Goal: Task Accomplishment & Management: Manage account settings

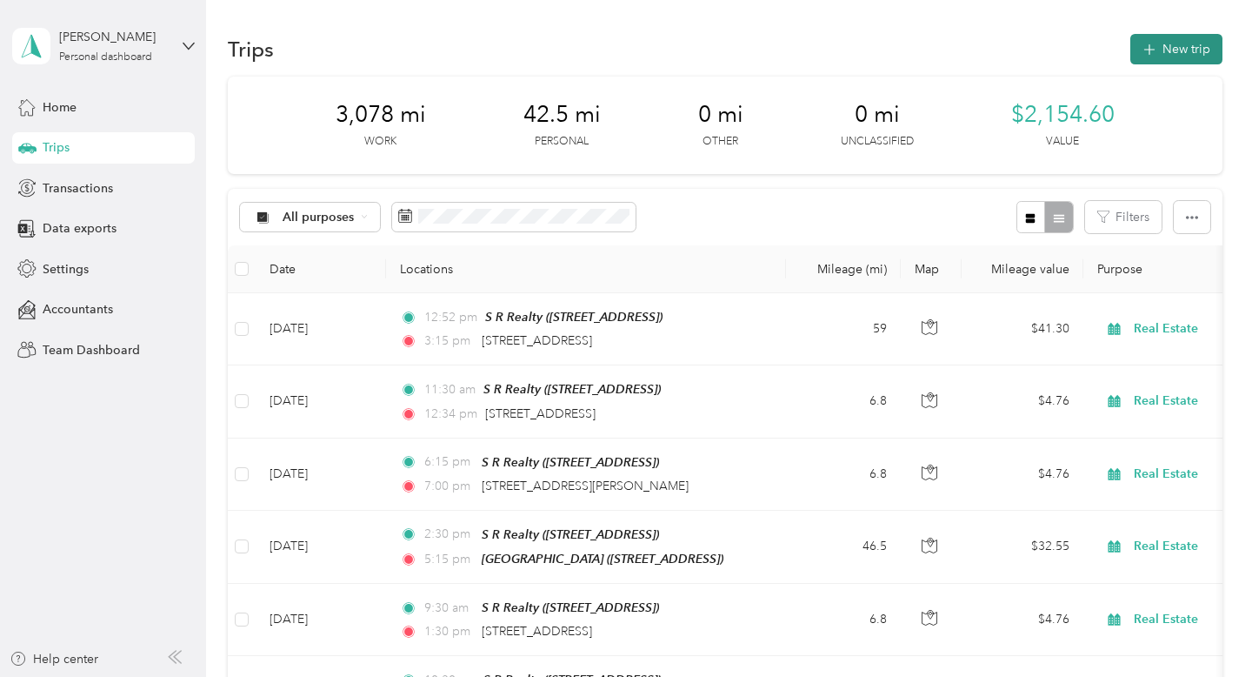
click at [1165, 53] on button "New trip" at bounding box center [1176, 49] width 92 height 30
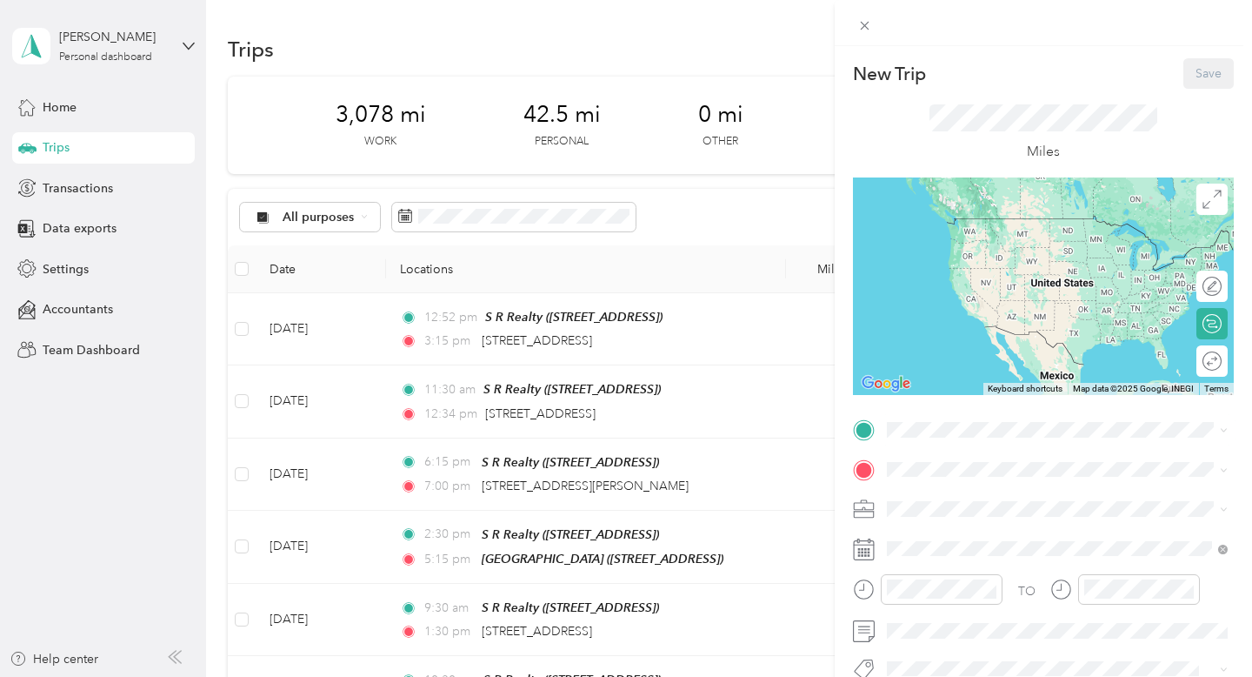
click at [946, 235] on div "S R Realty [STREET_ADDRESS]" at bounding box center [975, 231] width 110 height 37
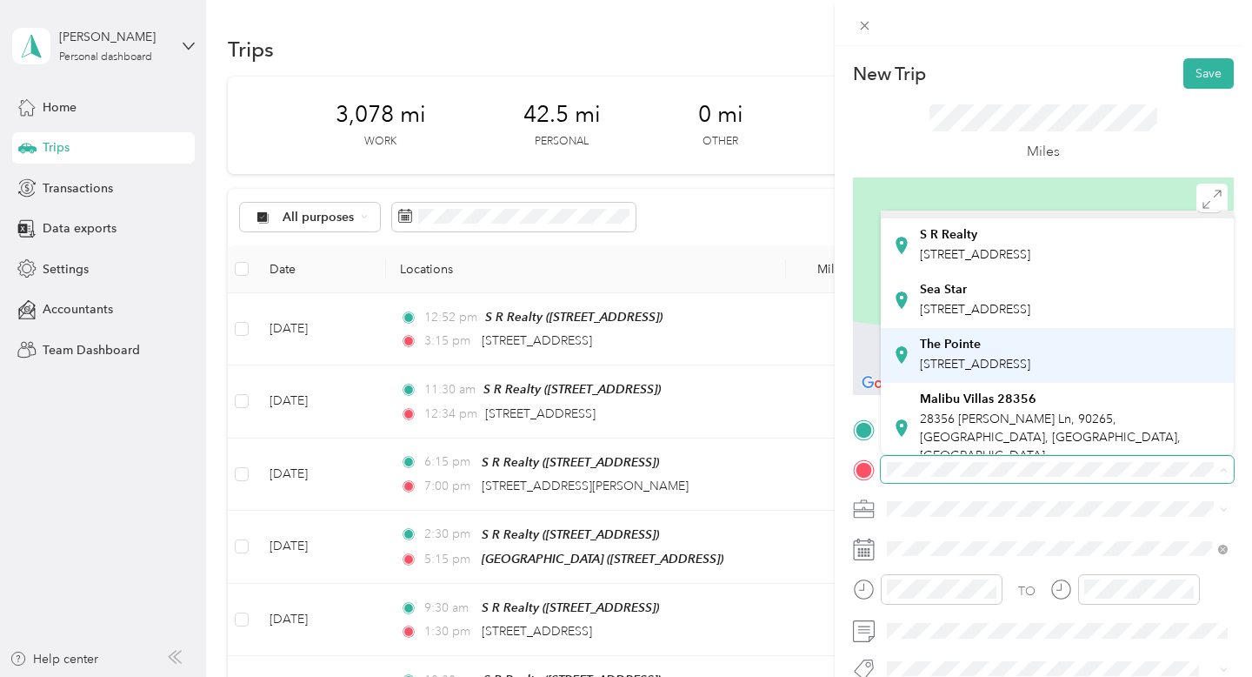
scroll to position [30, 0]
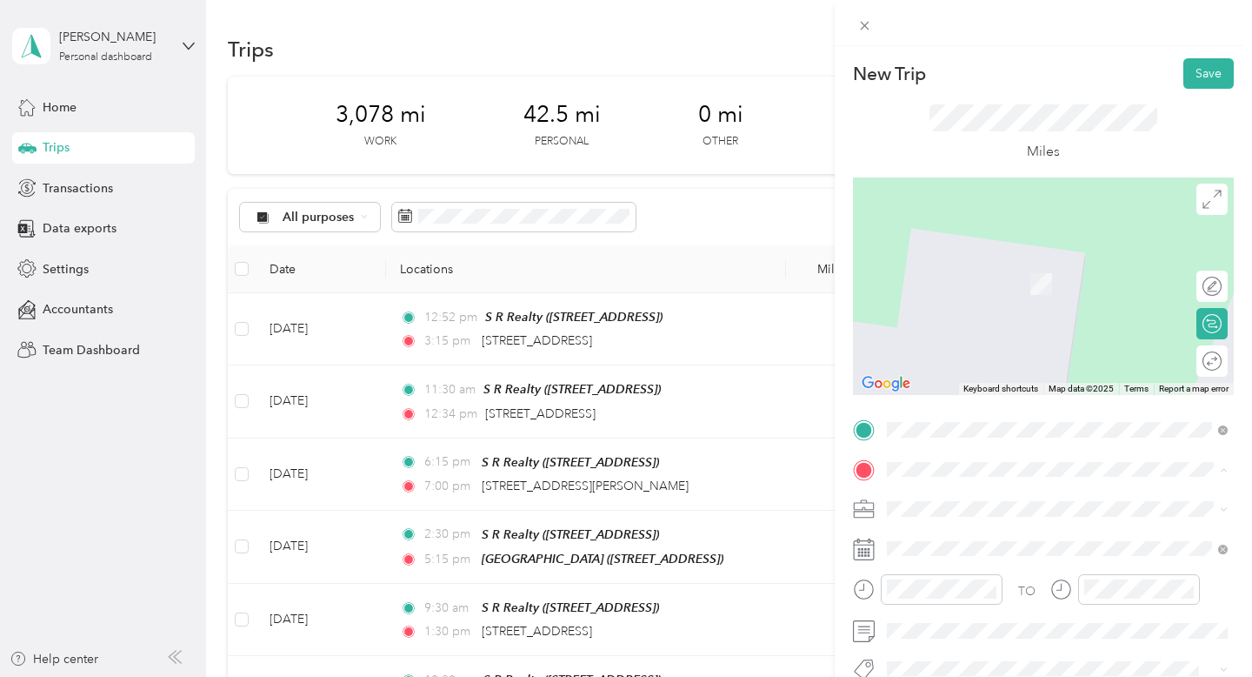
click at [923, 422] on div "Malibu Villas 28356 [STREET_ADDRESS][PERSON_NAME]" at bounding box center [1071, 426] width 303 height 73
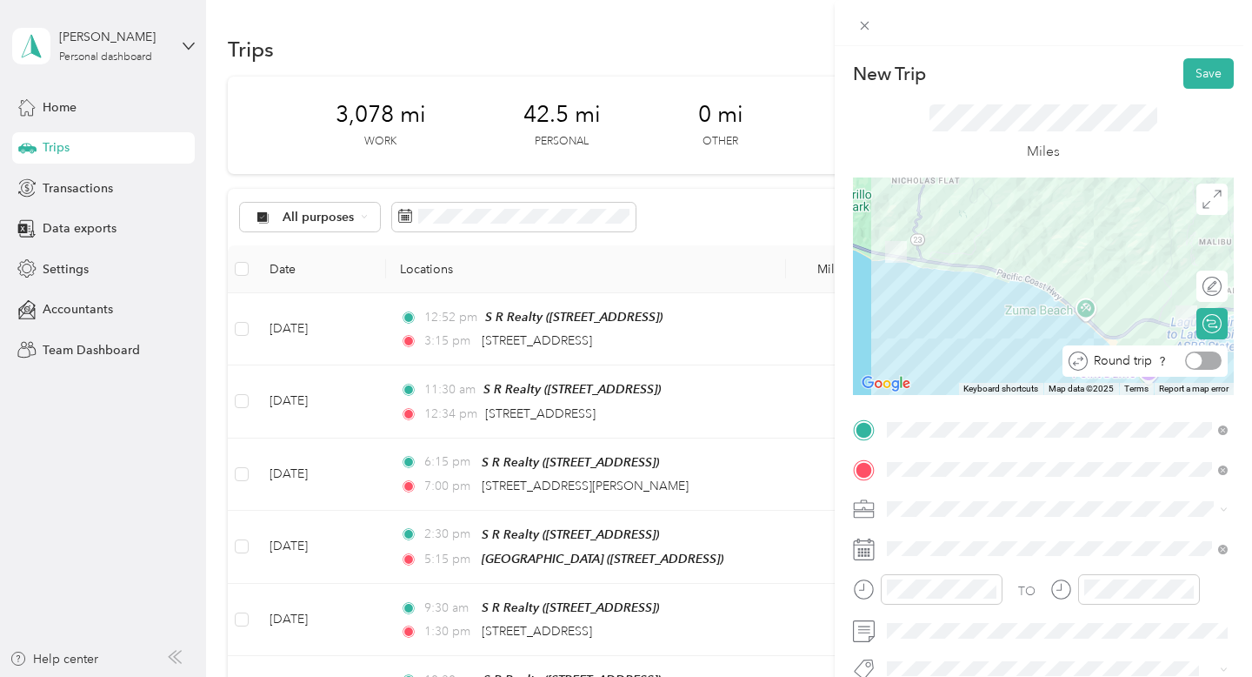
click at [1212, 354] on div at bounding box center [1203, 360] width 37 height 18
click at [958, 517] on span at bounding box center [1057, 509] width 353 height 28
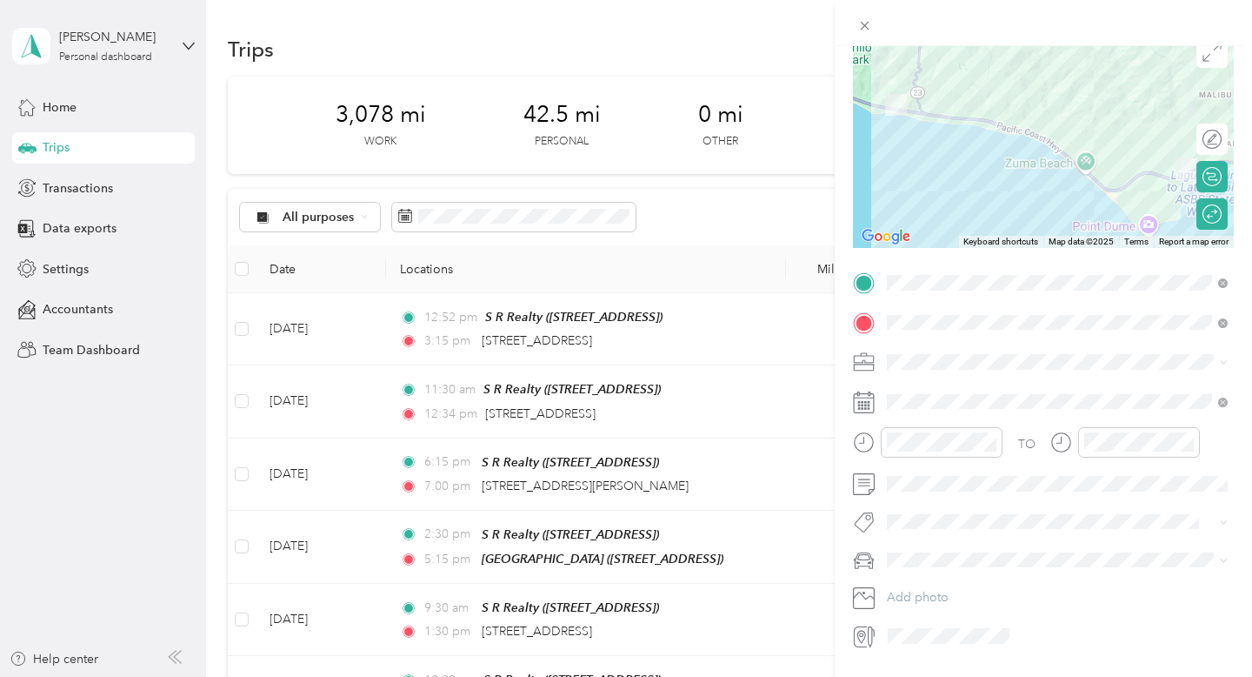
scroll to position [183, 0]
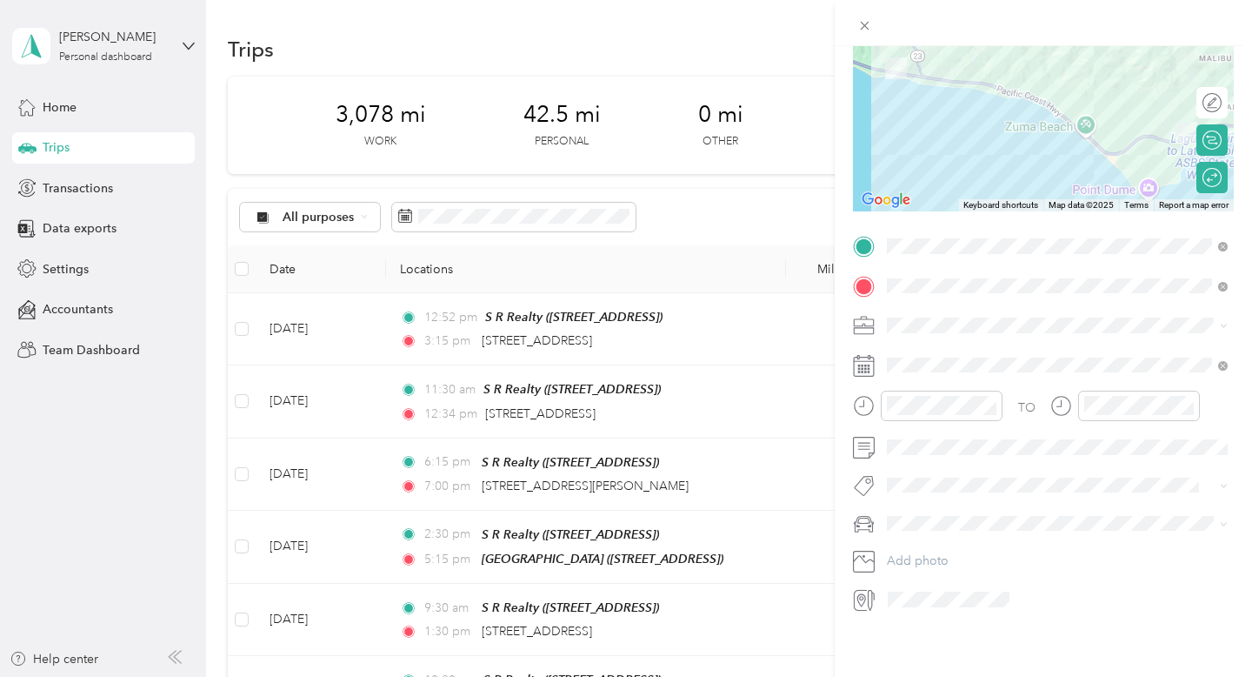
click at [913, 409] on span "Real Estate" at bounding box center [922, 411] width 58 height 15
click at [909, 601] on div "11" at bounding box center [905, 607] width 42 height 24
click at [950, 563] on div "30" at bounding box center [955, 562] width 42 height 24
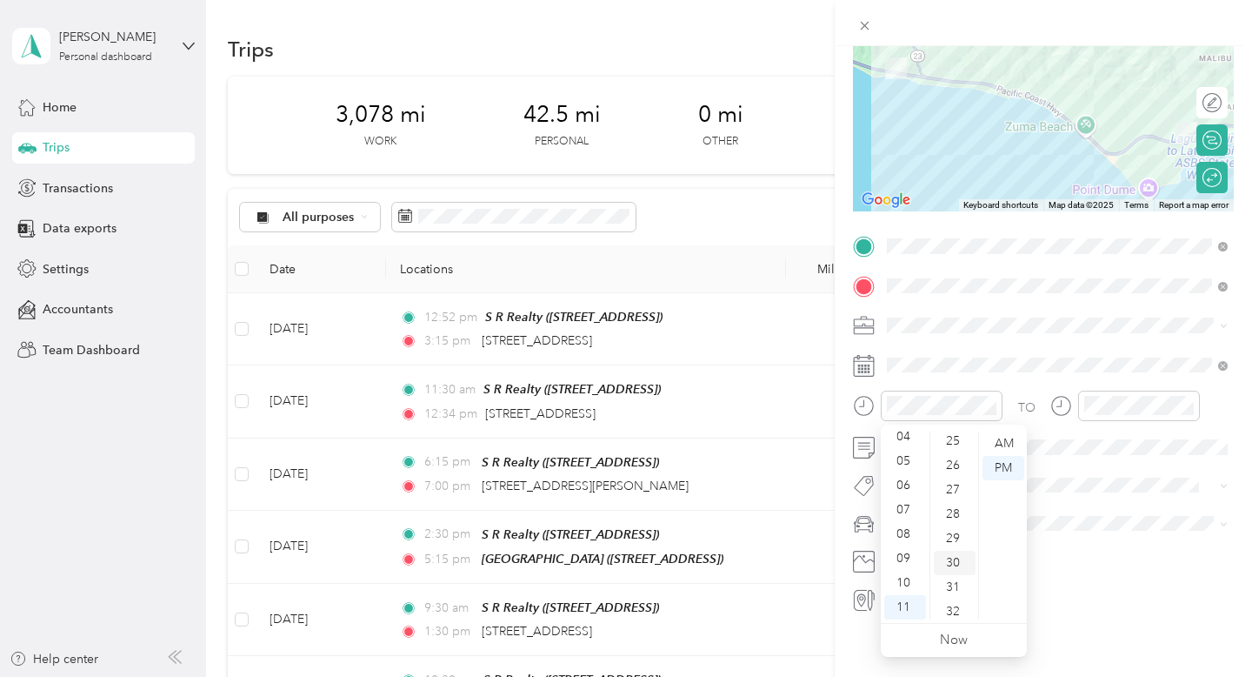
scroll to position [730, 0]
click at [1003, 447] on div "AM" at bounding box center [1004, 443] width 42 height 24
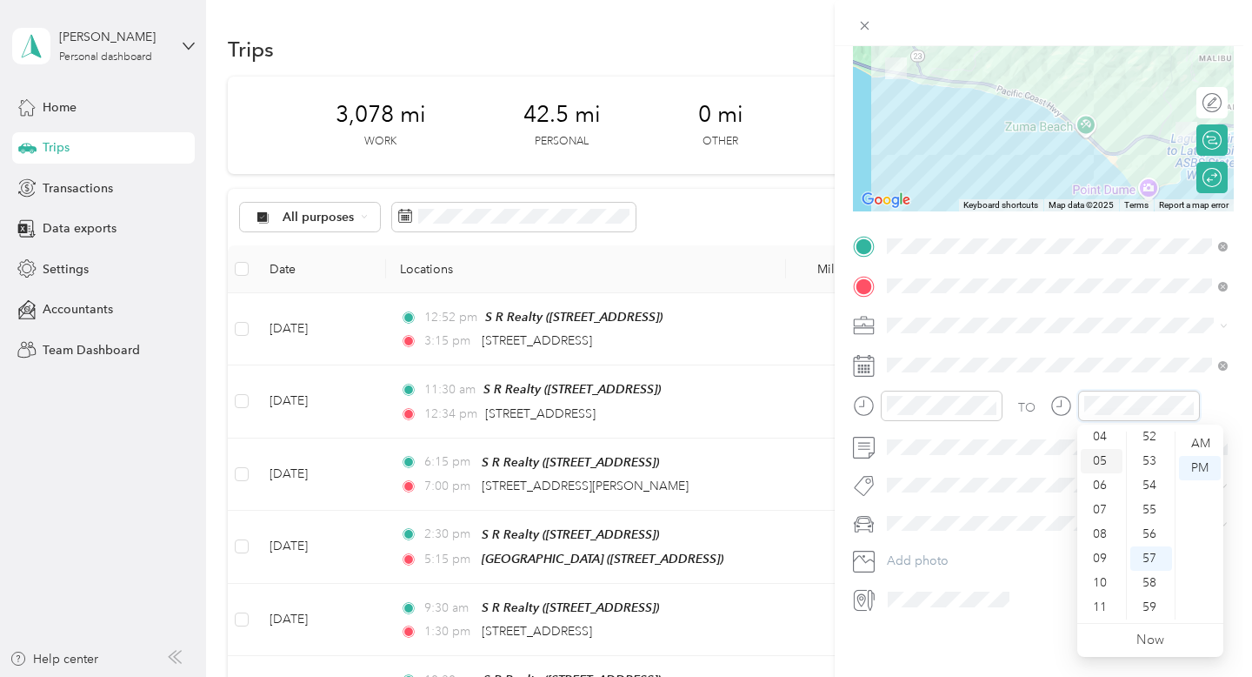
scroll to position [0, 0]
click at [1095, 439] on div "12" at bounding box center [1102, 443] width 42 height 24
click at [1151, 475] on div "45" at bounding box center [1151, 478] width 42 height 24
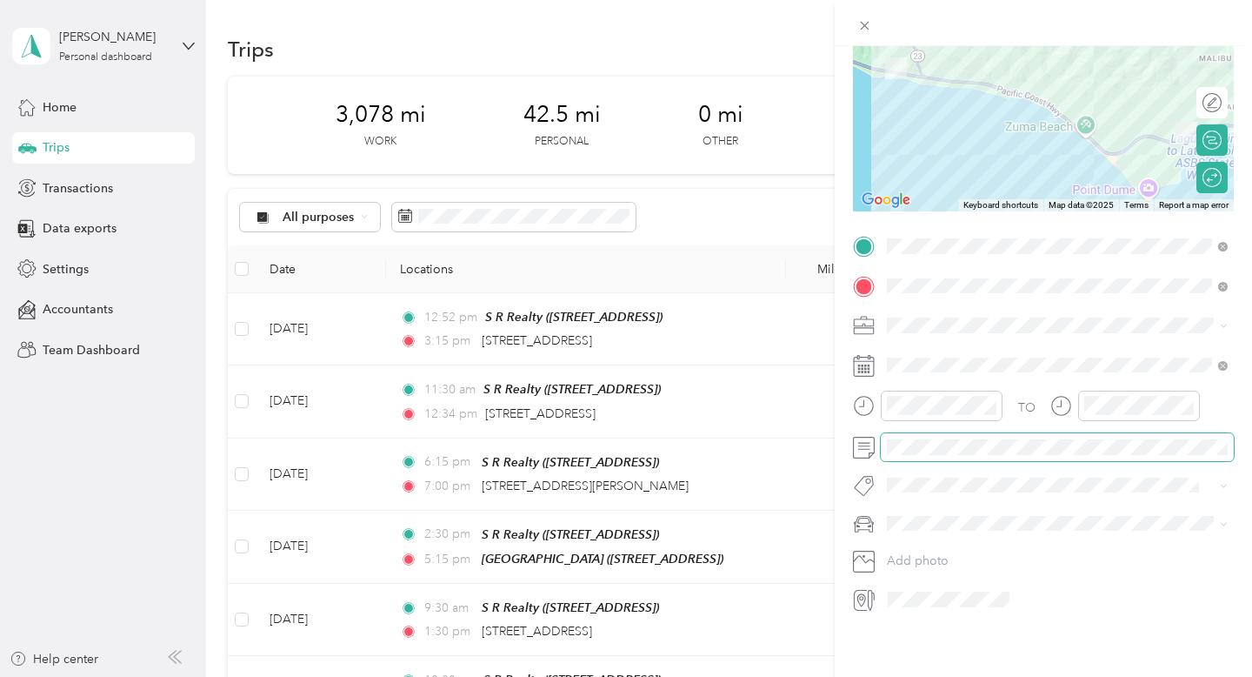
click at [1163, 438] on span at bounding box center [1057, 447] width 353 height 28
click at [961, 548] on span "Tesla Model X" at bounding box center [931, 552] width 77 height 15
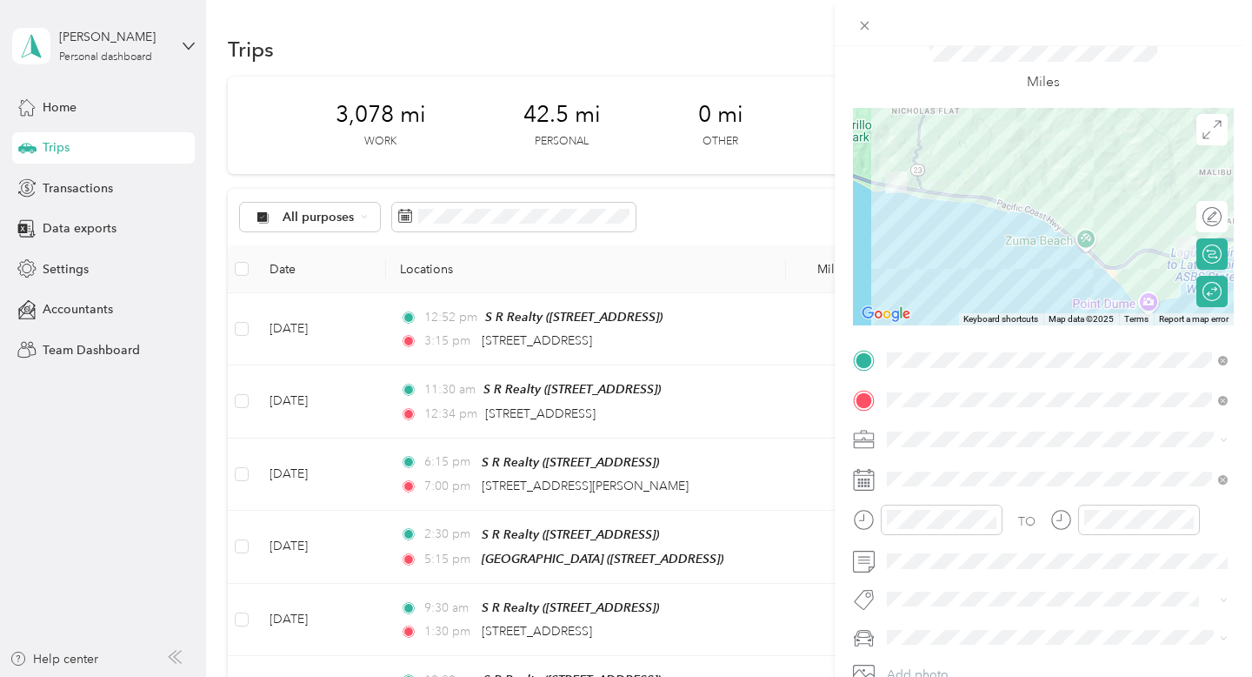
scroll to position [0, 0]
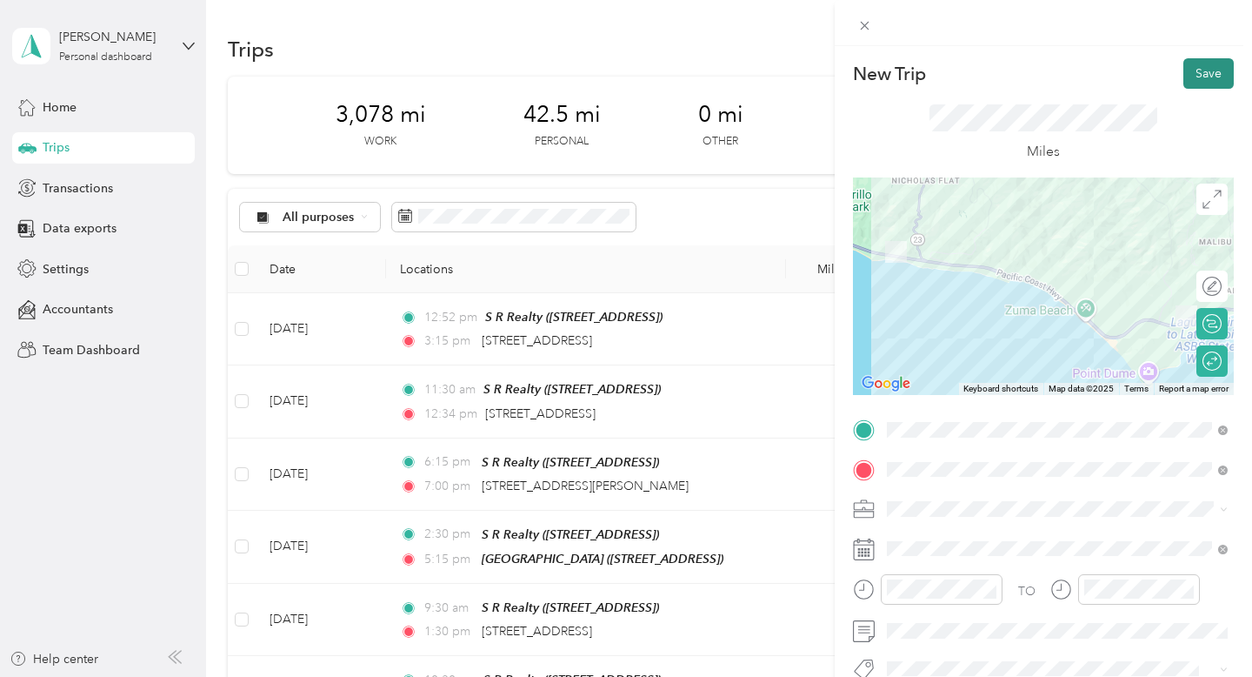
click at [1210, 77] on button "Save" at bounding box center [1208, 73] width 50 height 30
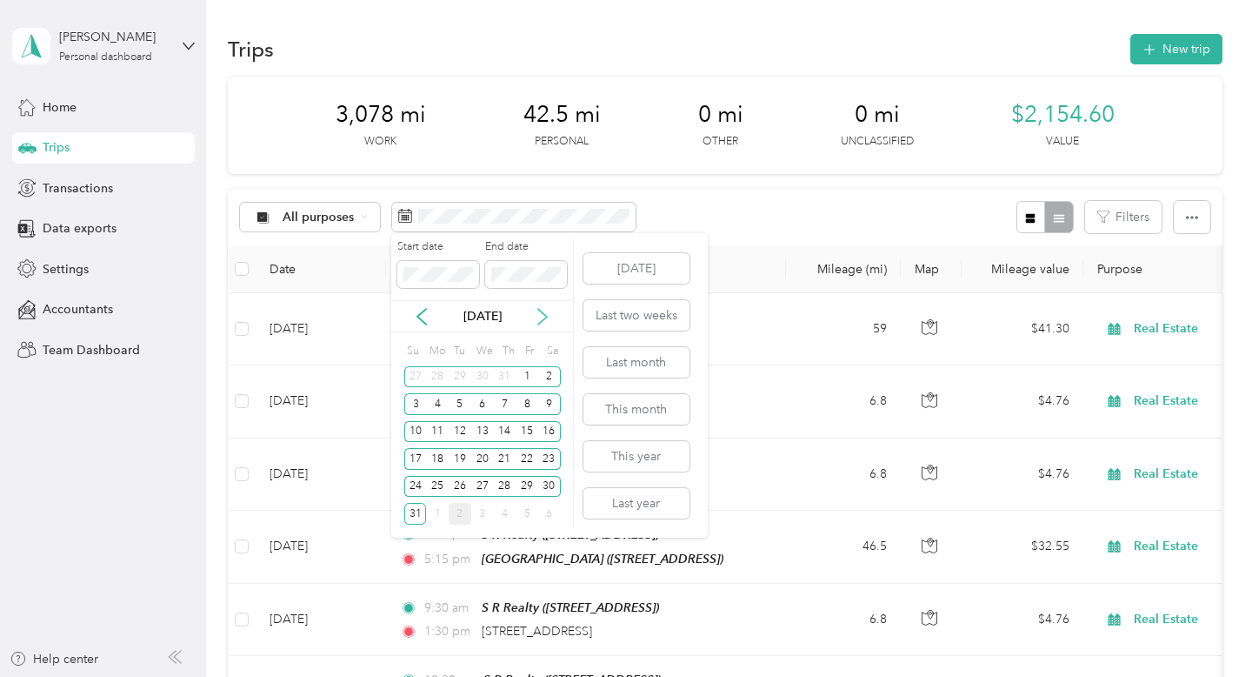
click at [543, 313] on icon at bounding box center [542, 316] width 17 height 17
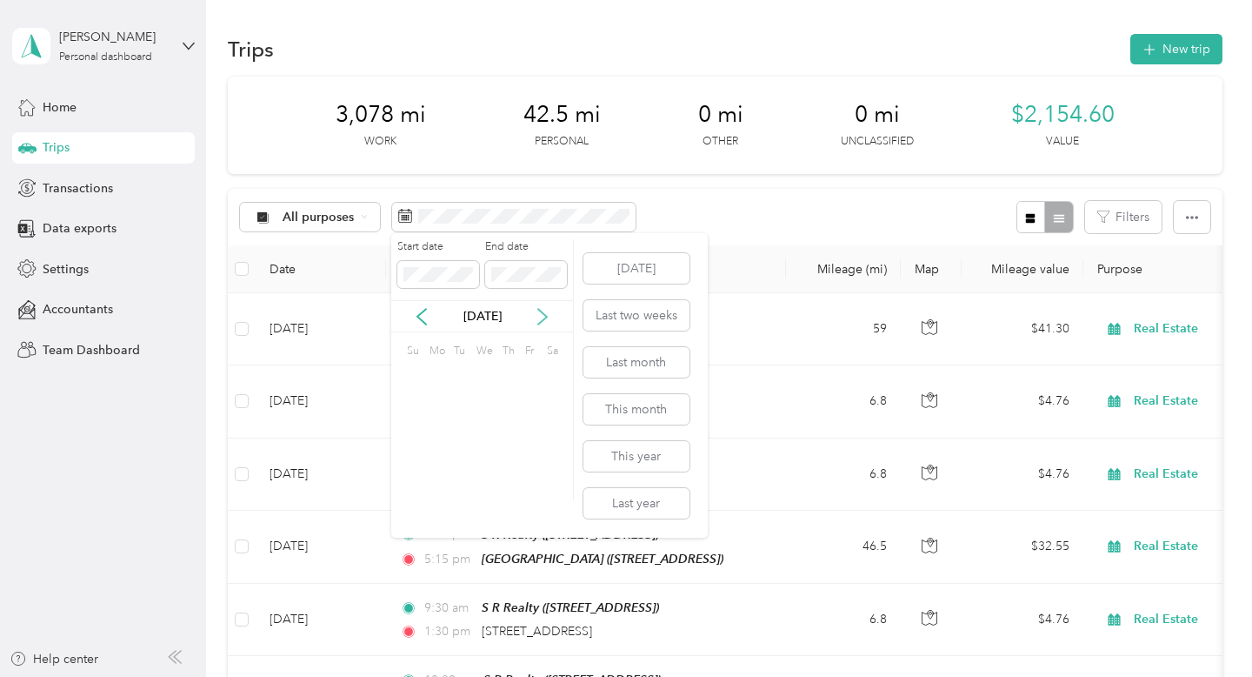
click at [543, 313] on icon at bounding box center [542, 316] width 17 height 17
click at [540, 382] on div "6" at bounding box center [549, 377] width 23 height 22
click at [636, 277] on button "[DATE]" at bounding box center [636, 268] width 106 height 30
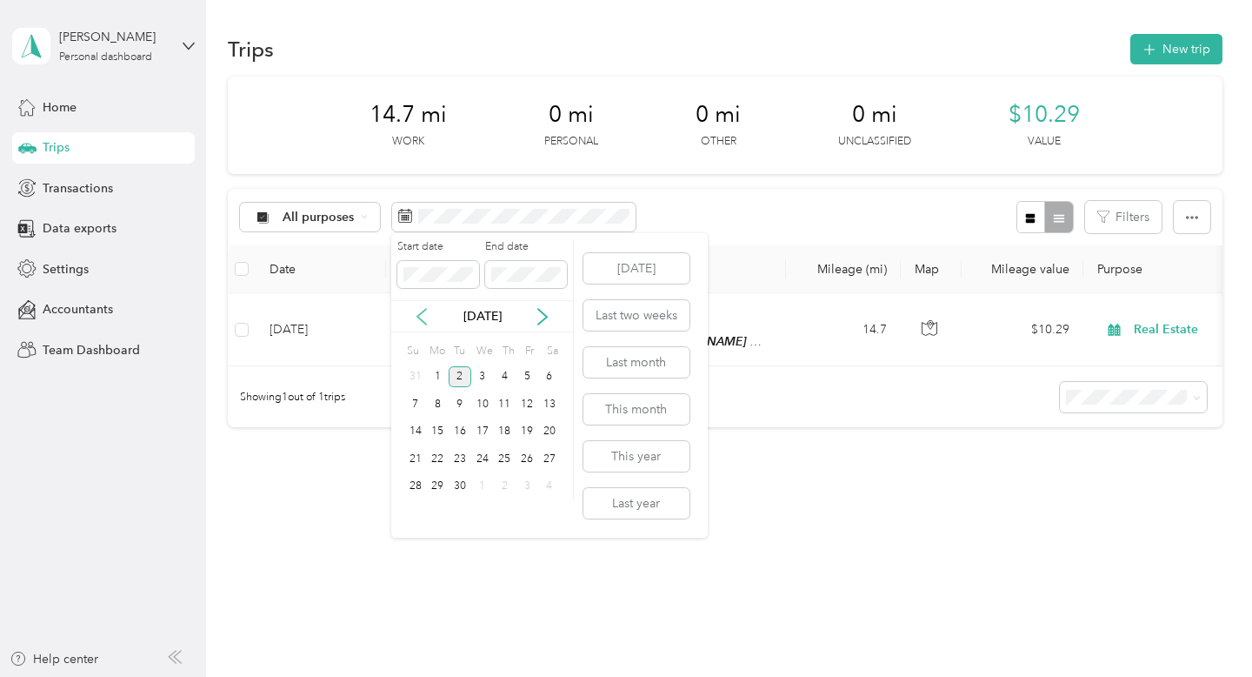
click at [416, 313] on icon at bounding box center [421, 316] width 17 height 17
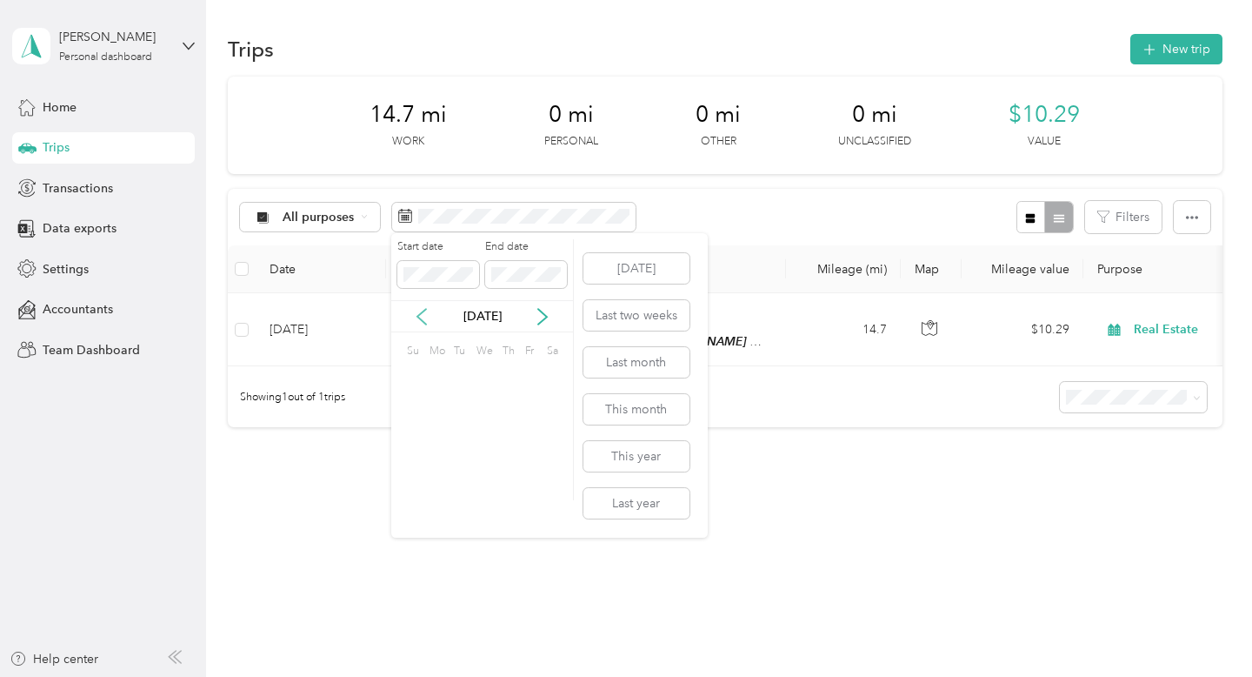
click at [416, 313] on icon at bounding box center [421, 316] width 17 height 17
click at [483, 368] on div "1" at bounding box center [482, 377] width 23 height 22
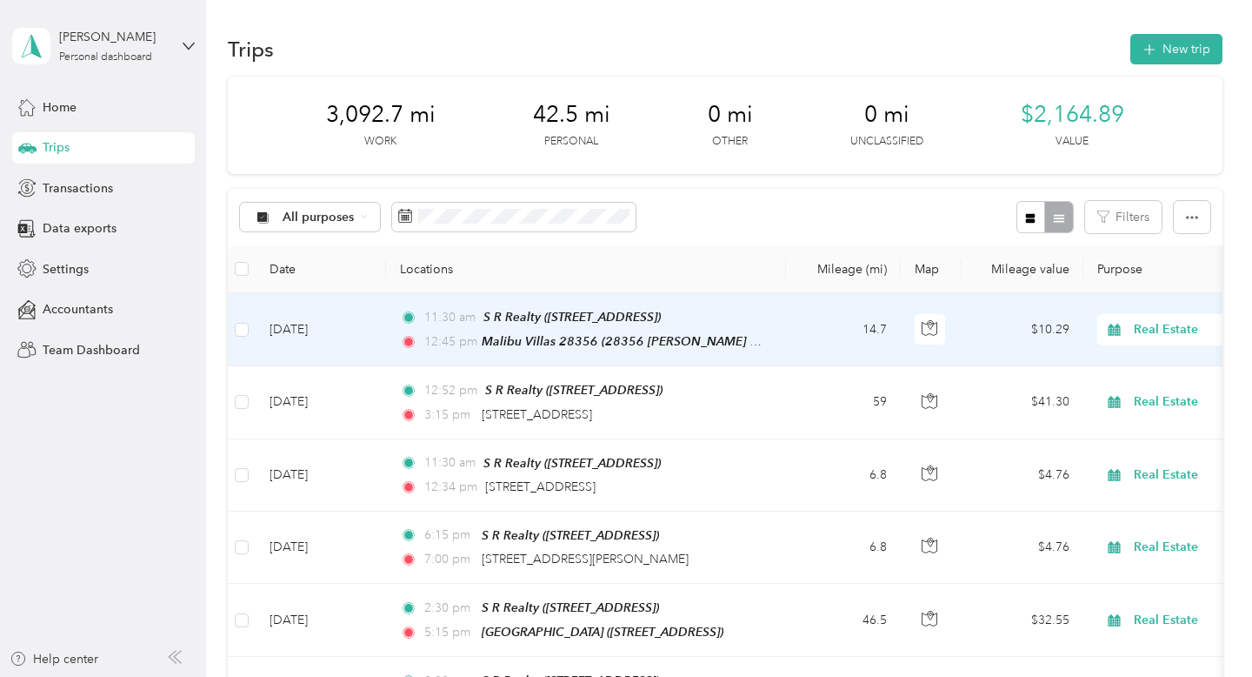
click at [795, 323] on td "14.7" at bounding box center [843, 329] width 115 height 73
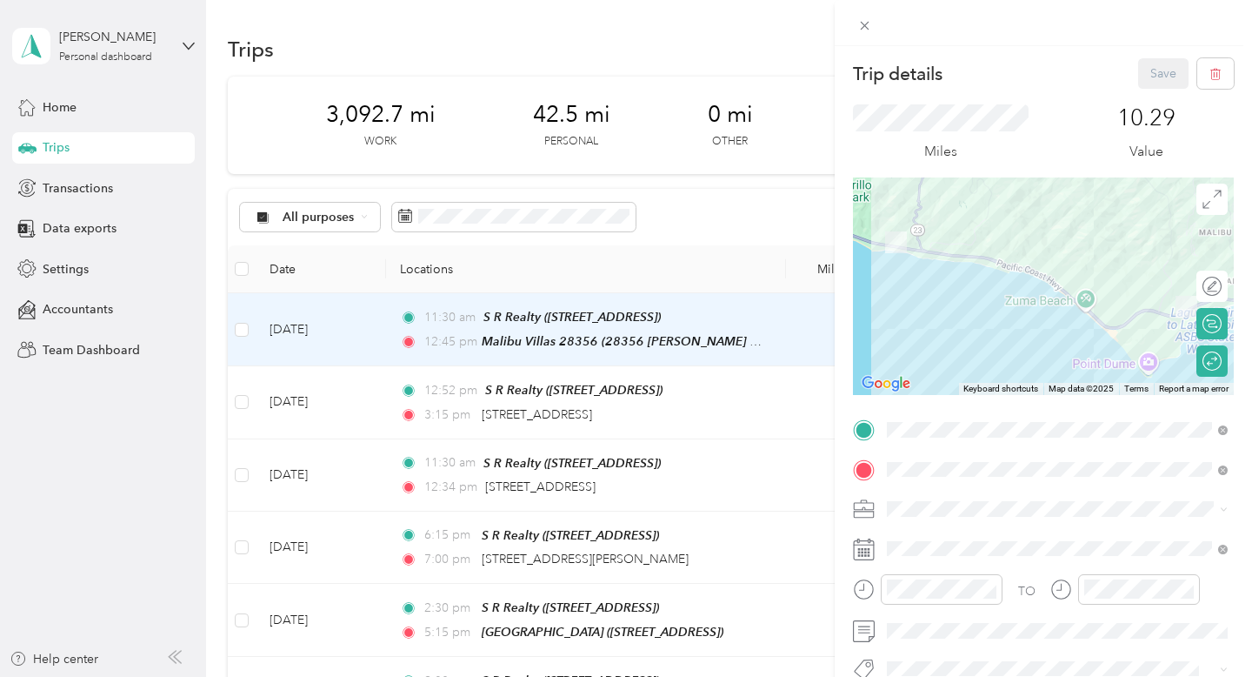
click at [783, 301] on div "Trip details Save This trip cannot be edited because it is either under review,…" at bounding box center [626, 338] width 1252 height 677
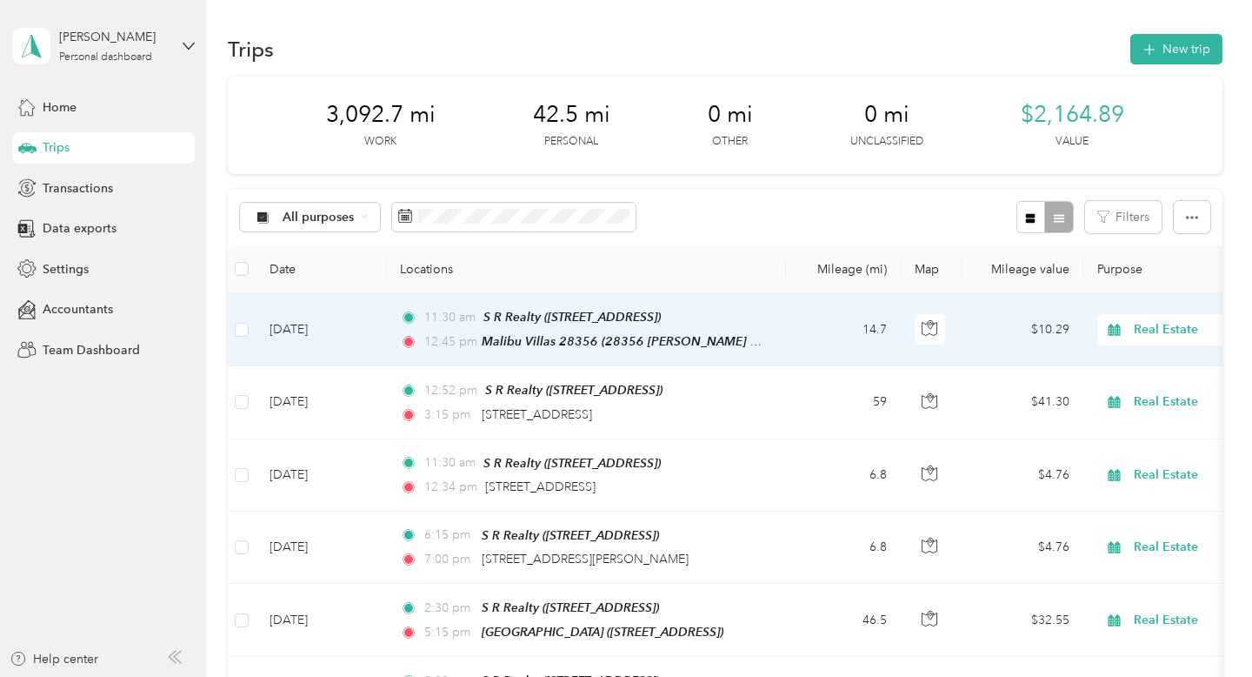
click at [772, 335] on td "11:30 am S R Realty ([STREET_ADDRESS]) 12:45 pm [GEOGRAPHIC_DATA] ([GEOGRAPHIC_…" at bounding box center [586, 329] width 400 height 73
